Goal: Task Accomplishment & Management: Complete application form

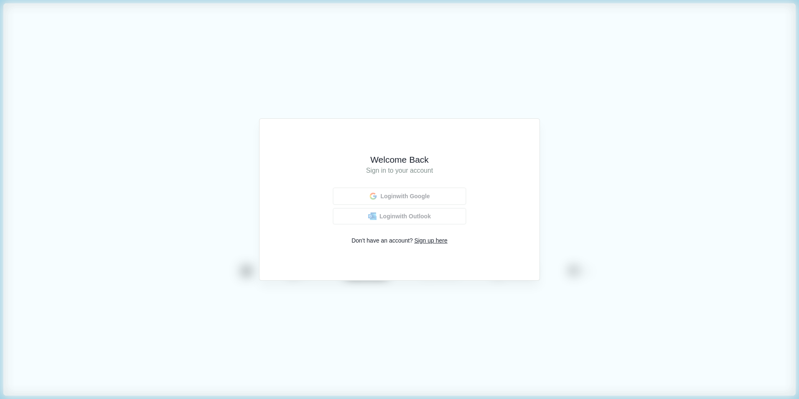
click at [459, 171] on h1 "Sign in to your account" at bounding box center [399, 171] width 257 height 10
click at [437, 190] on button "Login with Google" at bounding box center [399, 196] width 127 height 16
click at [424, 215] on span "Login with Outlook" at bounding box center [404, 216] width 49 height 7
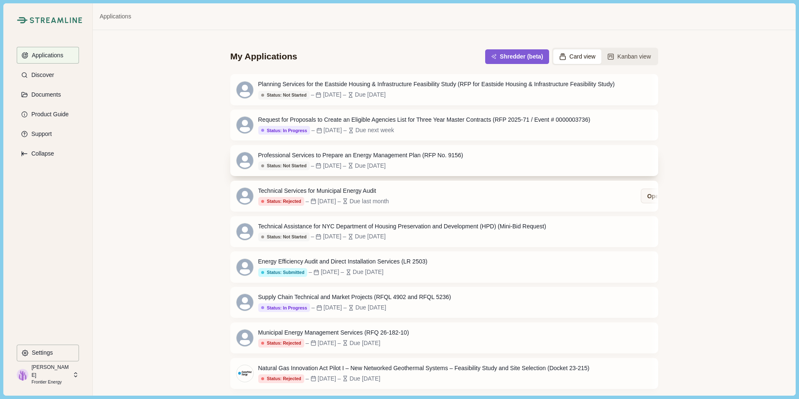
click at [441, 167] on div "Status: Not Started – [DATE] – Due [DATE]" at bounding box center [360, 165] width 205 height 9
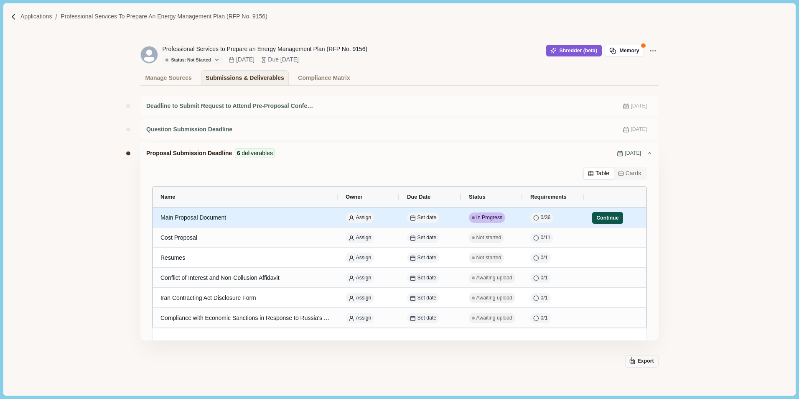
click at [605, 219] on button "Continue" at bounding box center [607, 218] width 31 height 12
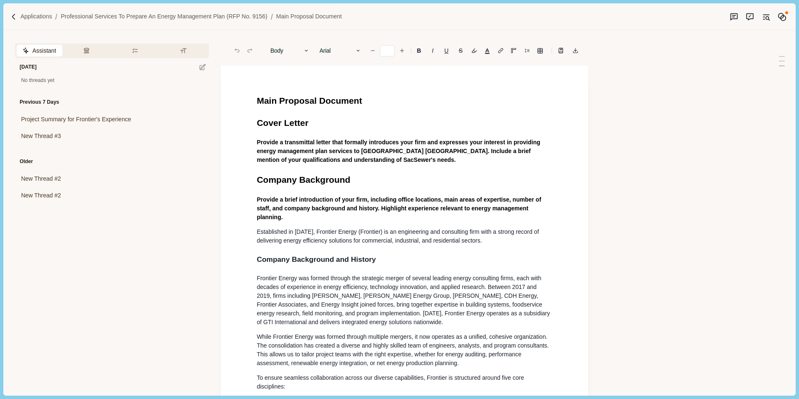
type input "**"
drag, startPoint x: 326, startPoint y: 207, endPoint x: 340, endPoint y: 178, distance: 32.3
click at [326, 207] on span "Provide a brief introduction of your firm, including office locations, main are…" at bounding box center [400, 208] width 286 height 24
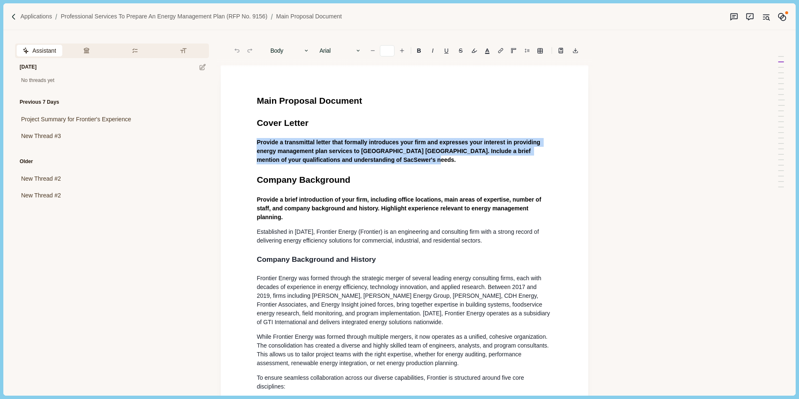
drag, startPoint x: 345, startPoint y: 156, endPoint x: 244, endPoint y: 140, distance: 102.1
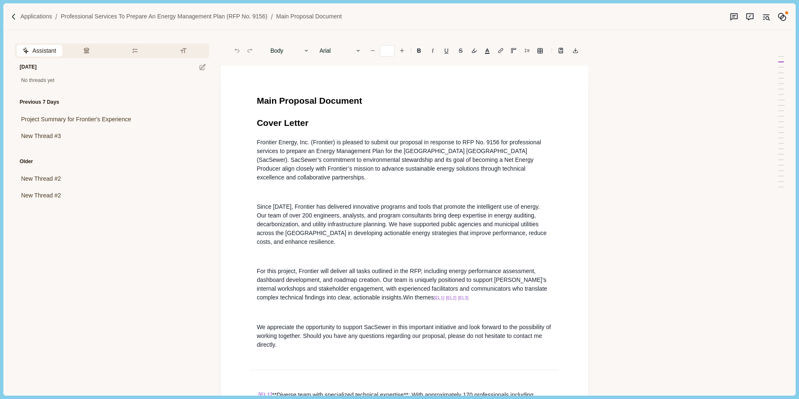
scroll to position [70, 0]
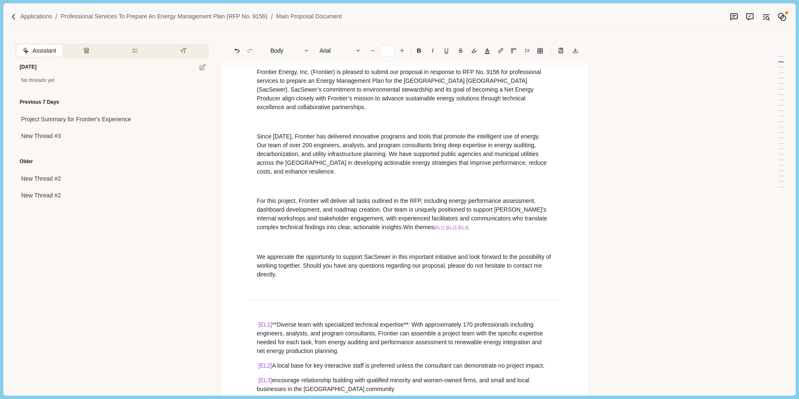
click at [313, 242] on p at bounding box center [405, 242] width 296 height 9
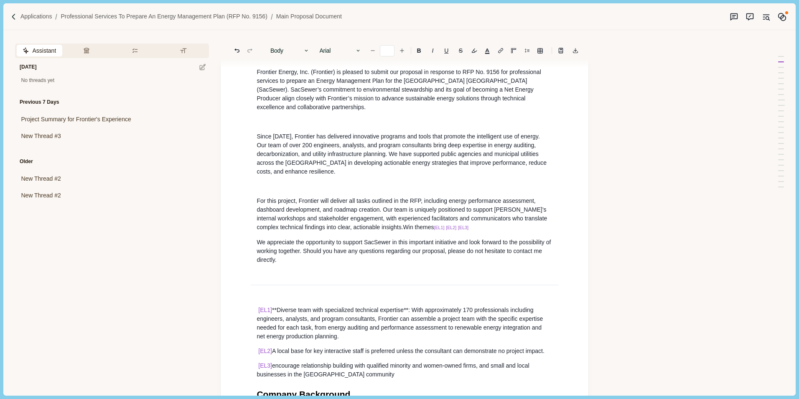
click at [298, 186] on p at bounding box center [405, 186] width 296 height 9
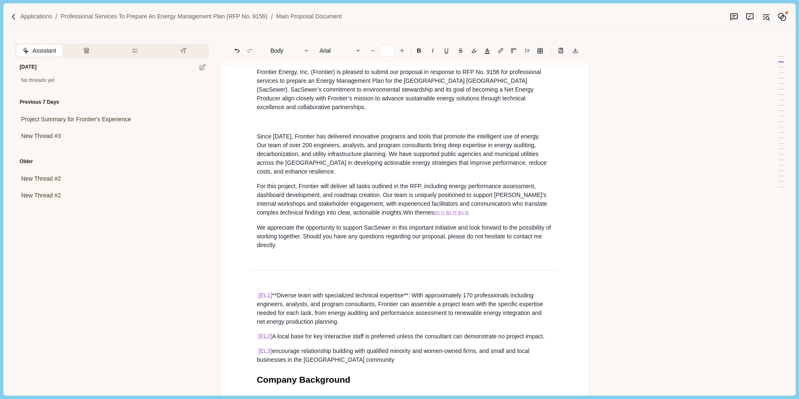
scroll to position [28, 0]
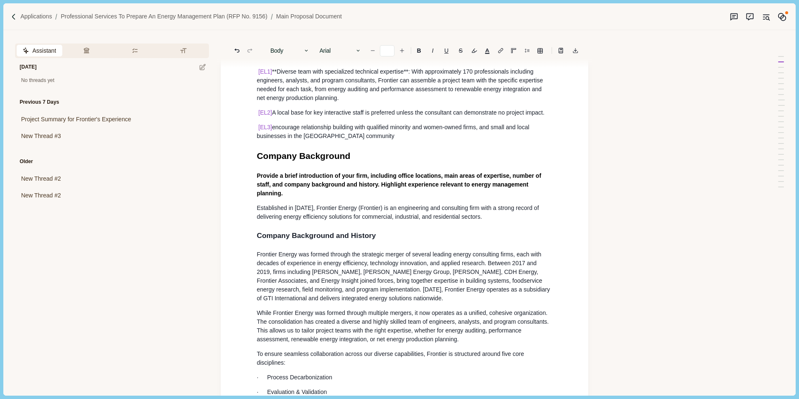
scroll to position [154, 0]
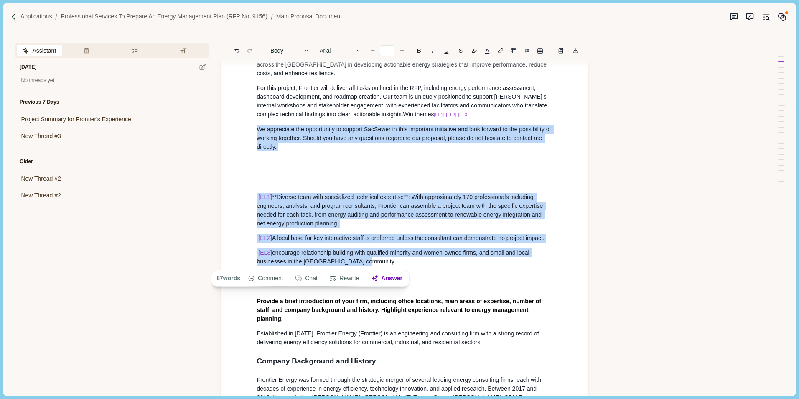
drag, startPoint x: 375, startPoint y: 260, endPoint x: 254, endPoint y: 163, distance: 155.1
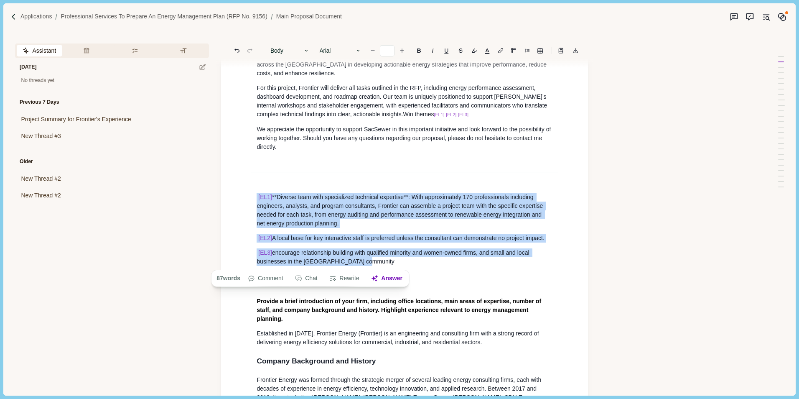
click at [295, 225] on p "[EL1] **Diverse team with specialized technical expertise**: With approximately…" at bounding box center [405, 210] width 296 height 35
click at [311, 218] on p "[EL1] **Diverse team with specialized technical expertise**: With approximately…" at bounding box center [405, 210] width 296 height 35
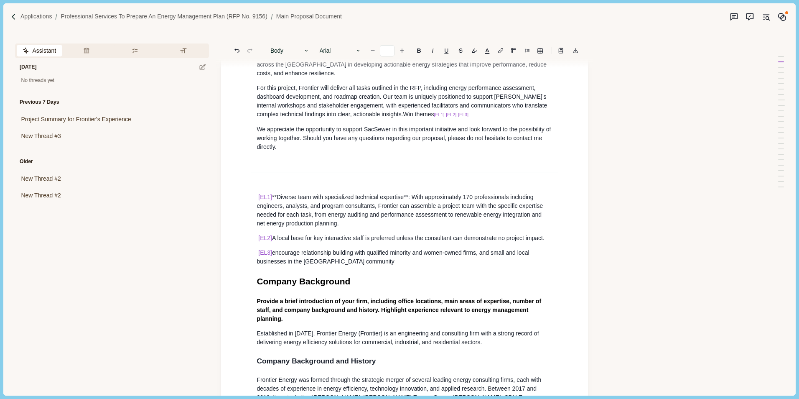
click at [387, 261] on p "[EL3] encourage relationship building with qualified minority and women-owned f…" at bounding box center [405, 257] width 296 height 18
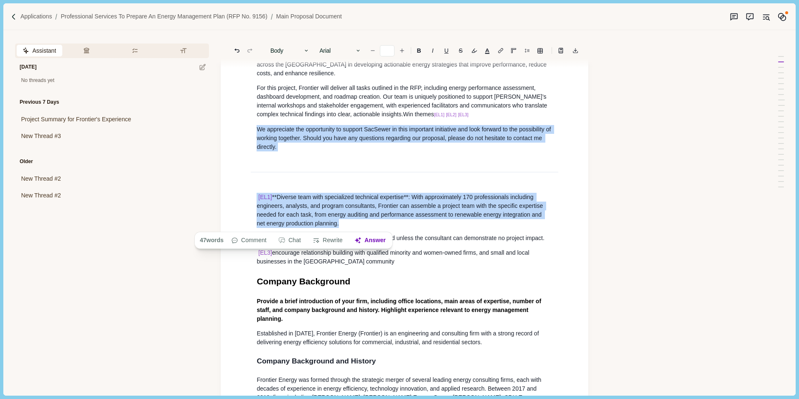
drag, startPoint x: 328, startPoint y: 223, endPoint x: 242, endPoint y: 169, distance: 101.9
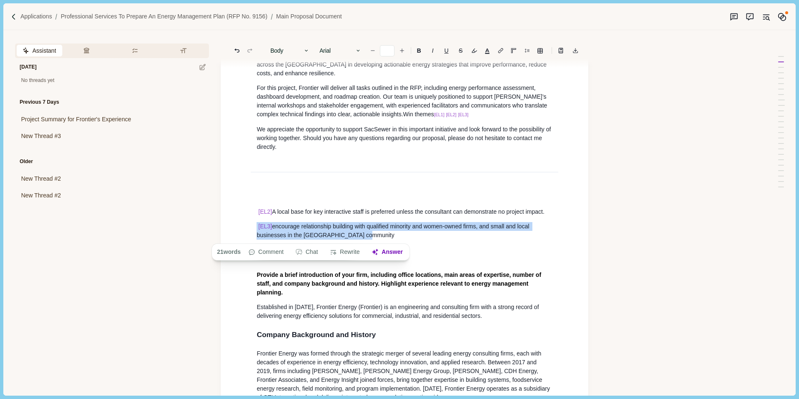
drag, startPoint x: 385, startPoint y: 234, endPoint x: 239, endPoint y: 225, distance: 146.2
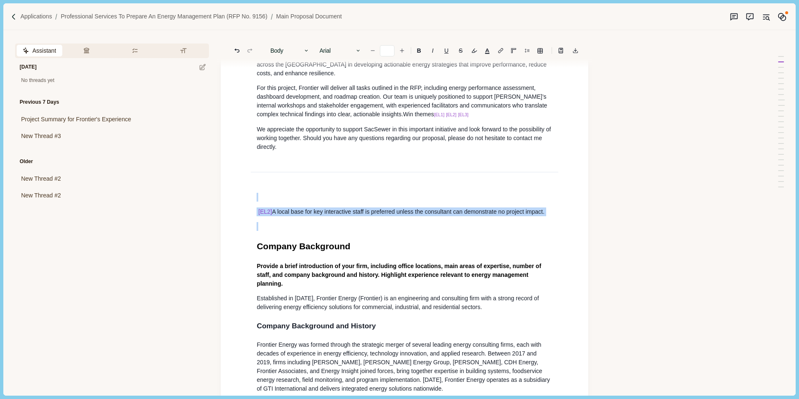
drag, startPoint x: 350, startPoint y: 222, endPoint x: 235, endPoint y: 199, distance: 117.3
